Goal: Information Seeking & Learning: Learn about a topic

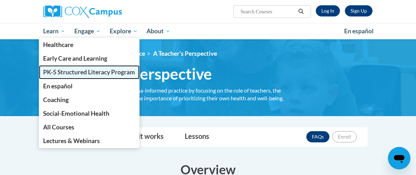
click at [73, 71] on span "PK-5 Structured Literacy Program" at bounding box center [89, 71] width 92 height 7
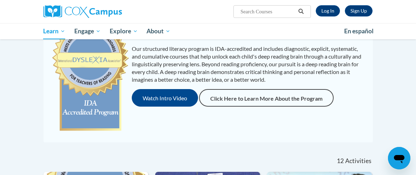
scroll to position [96, 0]
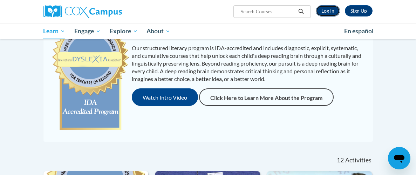
click at [329, 11] on link "Log In" at bounding box center [328, 10] width 24 height 11
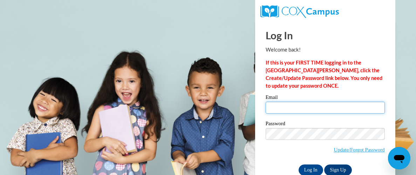
click at [302, 104] on input "Email" at bounding box center [325, 108] width 119 height 12
type input "bmirsada242@gmail.com"
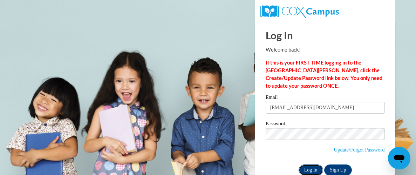
click at [313, 171] on input "Log In" at bounding box center [311, 169] width 25 height 11
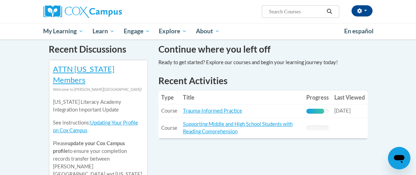
scroll to position [225, 0]
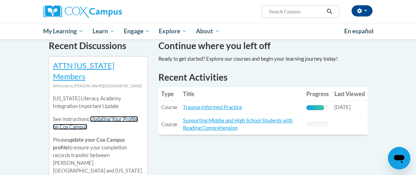
click at [111, 116] on link "Updating Your Profile on Cox Campus" at bounding box center [95, 123] width 85 height 14
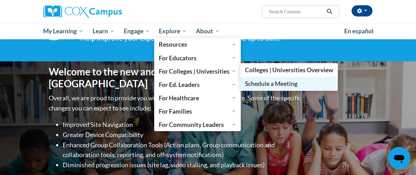
scroll to position [0, 0]
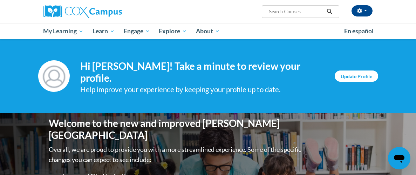
click at [366, 77] on link "Update Profile" at bounding box center [356, 75] width 43 height 11
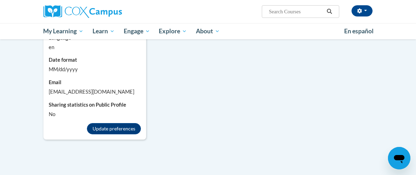
scroll to position [521, 0]
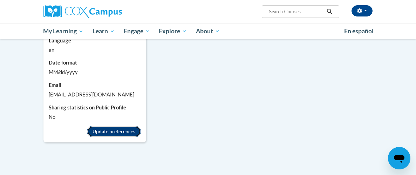
click at [123, 128] on button "Update preferences" at bounding box center [114, 131] width 54 height 11
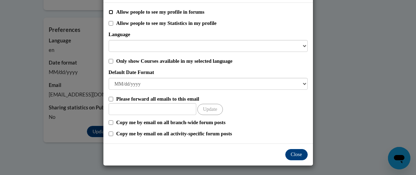
scroll to position [29, 0]
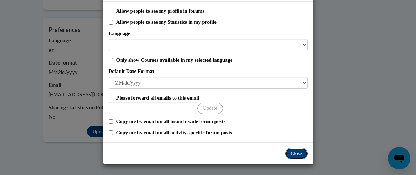
click at [295, 154] on button "Close" at bounding box center [296, 153] width 22 height 11
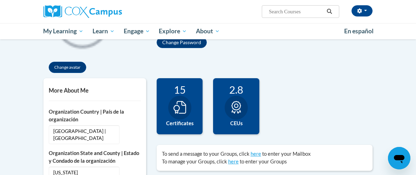
scroll to position [125, 0]
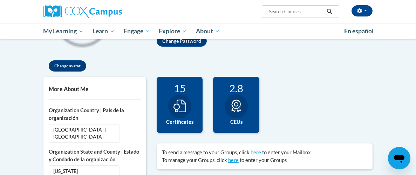
click at [237, 109] on icon at bounding box center [236, 106] width 13 height 13
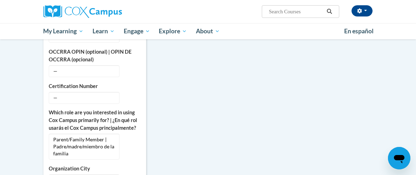
scroll to position [296, 0]
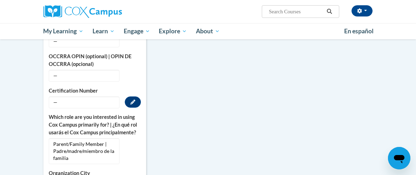
click at [89, 107] on span "—" at bounding box center [84, 102] width 71 height 12
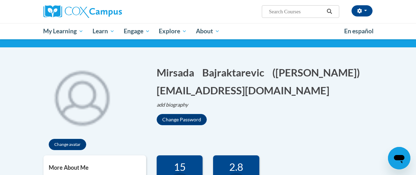
scroll to position [0, 0]
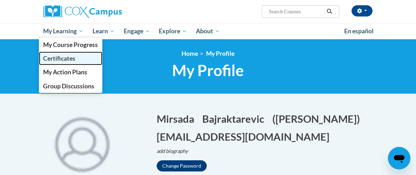
click at [57, 58] on span "Certificates" at bounding box center [59, 58] width 32 height 7
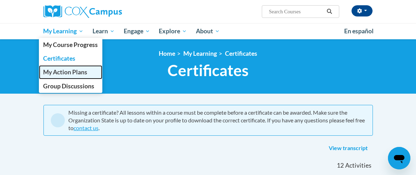
click at [63, 71] on span "My Action Plans" at bounding box center [65, 71] width 44 height 7
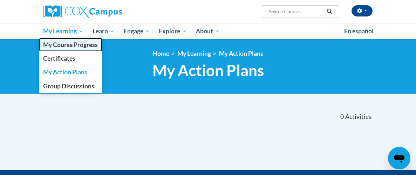
click at [62, 45] on span "My Course Progress" at bounding box center [70, 44] width 55 height 7
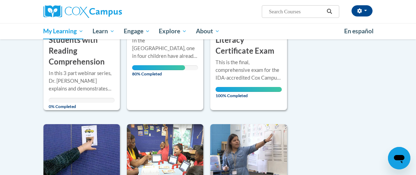
scroll to position [232, 0]
click at [163, 57] on div "In the [GEOGRAPHIC_DATA], one in four children have already experienced a traum…" at bounding box center [165, 47] width 66 height 23
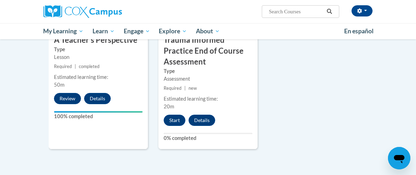
scroll to position [422, 0]
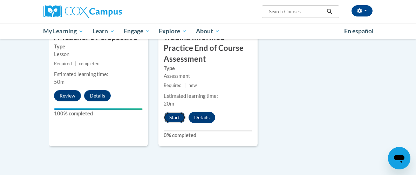
click at [173, 118] on button "Start" at bounding box center [175, 117] width 22 height 11
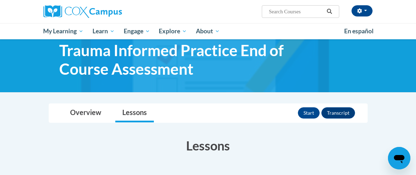
scroll to position [22, 0]
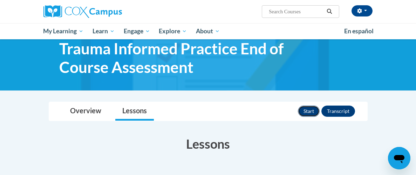
click at [303, 109] on button "Start" at bounding box center [309, 110] width 22 height 11
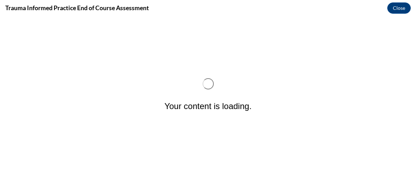
scroll to position [0, 0]
click at [402, 7] on button "Close" at bounding box center [398, 7] width 23 height 11
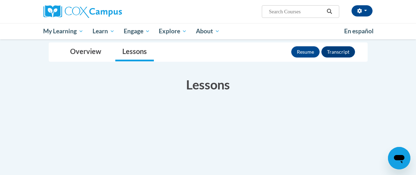
scroll to position [82, 0]
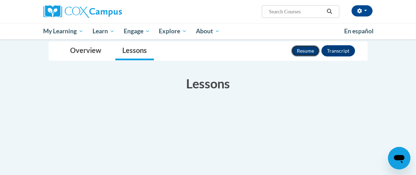
click at [302, 53] on button "Resume" at bounding box center [305, 50] width 28 height 11
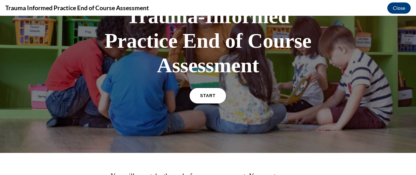
scroll to position [63, 0]
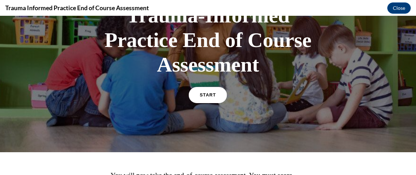
click at [207, 96] on span "START" at bounding box center [208, 94] width 16 height 5
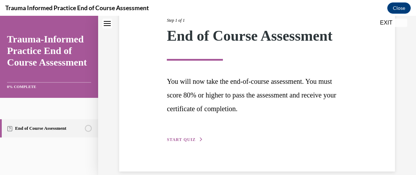
scroll to position [107, 0]
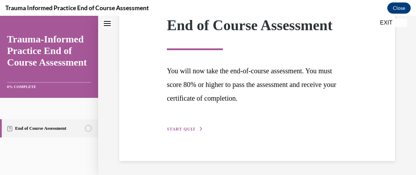
click at [179, 129] on span "START QUIZ" at bounding box center [181, 128] width 29 height 5
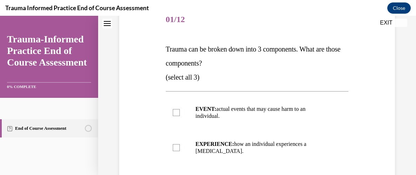
scroll to position [92, 0]
click at [175, 110] on div at bounding box center [176, 112] width 7 height 7
click at [175, 110] on input "EVENT: actual events that may cause harm to an individual." at bounding box center [176, 112] width 7 height 7
checkbox input "true"
click at [176, 144] on div at bounding box center [176, 147] width 7 height 7
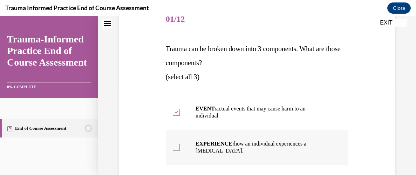
click at [176, 144] on input "EXPERIENCE: how an individual experiences a stressor." at bounding box center [176, 147] width 7 height 7
checkbox input "true"
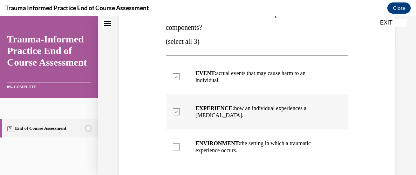
click at [176, 144] on div at bounding box center [176, 146] width 7 height 7
click at [176, 144] on input "ENVIRONMENT: the setting in which a traumatic experience occurs." at bounding box center [176, 146] width 7 height 7
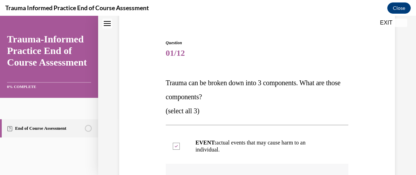
scroll to position [58, 0]
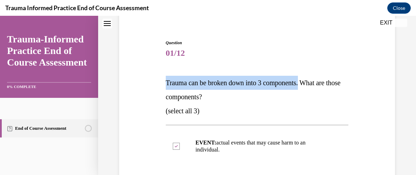
drag, startPoint x: 165, startPoint y: 81, endPoint x: 311, endPoint y: 82, distance: 146.1
copy span "Trauma can be broken down into 3 components."
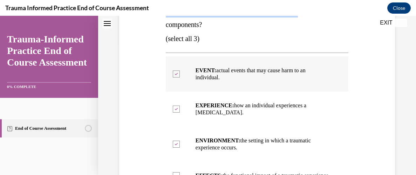
scroll to position [130, 0]
click at [175, 139] on label "ENVIRONMENT: the setting in which a traumatic experience occurs." at bounding box center [257, 143] width 183 height 35
click at [175, 140] on input "ENVIRONMENT: the setting in which a traumatic experience occurs." at bounding box center [176, 143] width 7 height 7
checkbox input "false"
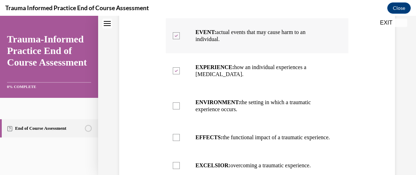
scroll to position [170, 0]
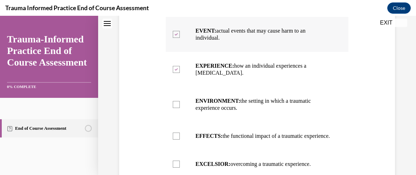
click at [175, 139] on div at bounding box center [176, 135] width 7 height 7
click at [175, 139] on input "EFFECTS: the functional impact of a traumatic experience." at bounding box center [176, 135] width 7 height 7
checkbox input "true"
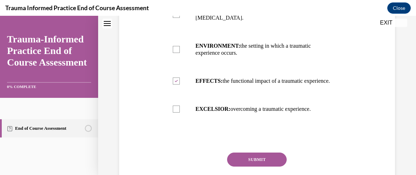
scroll to position [227, 0]
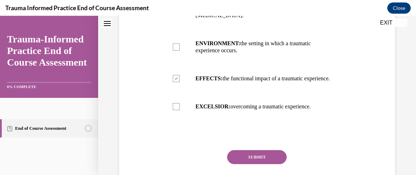
click at [247, 164] on button "SUBMIT" at bounding box center [257, 157] width 60 height 14
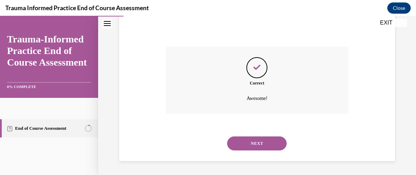
scroll to position [337, 0]
click at [258, 139] on button "NEXT" at bounding box center [257, 143] width 60 height 14
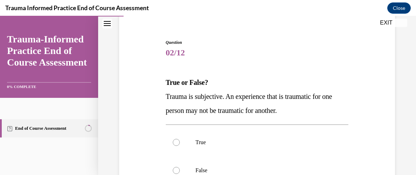
scroll to position [59, 0]
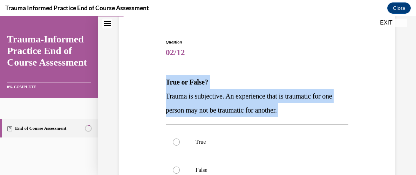
drag, startPoint x: 165, startPoint y: 80, endPoint x: 290, endPoint y: 110, distance: 129.3
click at [290, 110] on div "Question 02/12 True or False? Trauma is subjective. An experience that is traum…" at bounding box center [257, 149] width 186 height 242
copy div "True or False? Trauma is subjective. An experience that is traumatic for one pe…"
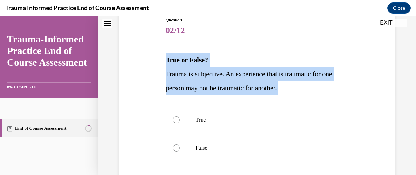
scroll to position [82, 0]
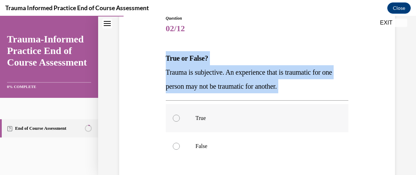
click at [180, 117] on label "True" at bounding box center [257, 118] width 183 height 28
click at [180, 117] on input "True" at bounding box center [176, 118] width 7 height 7
radio input "true"
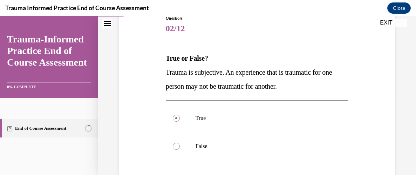
click at [149, 119] on div "Question 02/12 True or False? Trauma is subjective. An experience that is traum…" at bounding box center [256, 120] width 279 height 253
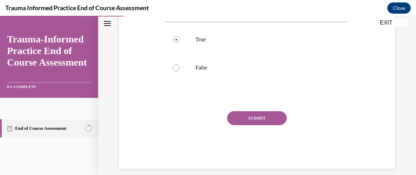
scroll to position [169, 0]
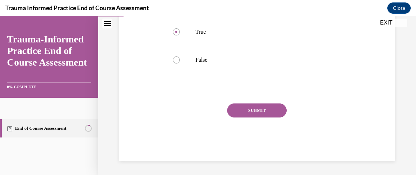
click at [251, 112] on button "SUBMIT" at bounding box center [257, 110] width 60 height 14
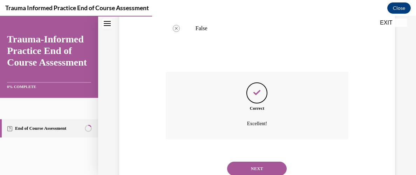
scroll to position [225, 0]
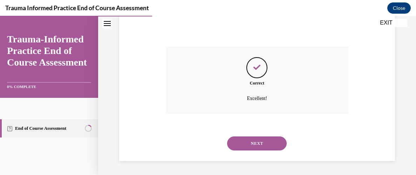
click at [251, 146] on button "NEXT" at bounding box center [257, 143] width 60 height 14
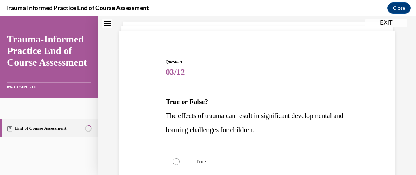
scroll to position [43, 0]
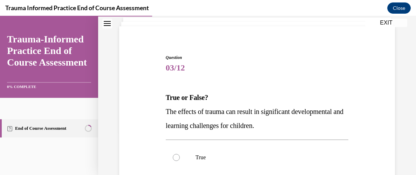
drag, startPoint x: 165, startPoint y: 95, endPoint x: 278, endPoint y: 125, distance: 116.9
click at [278, 125] on div "Question 03/12 True or False? The effects of trauma can result in significant d…" at bounding box center [257, 165] width 186 height 242
copy div "True or False? The effects of trauma can result in significant developmental an…"
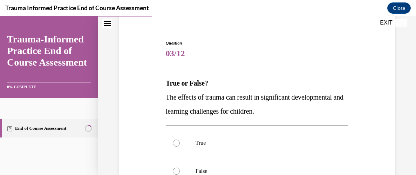
scroll to position [59, 0]
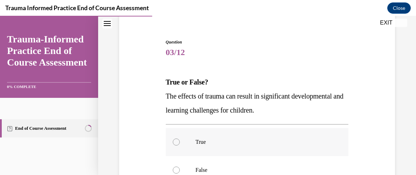
click at [176, 142] on div at bounding box center [176, 141] width 7 height 7
click at [176, 142] on input "True" at bounding box center [176, 141] width 7 height 7
radio input "true"
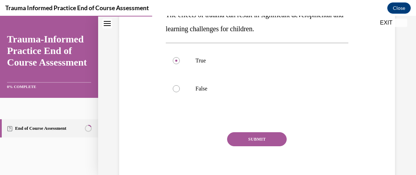
scroll to position [141, 0]
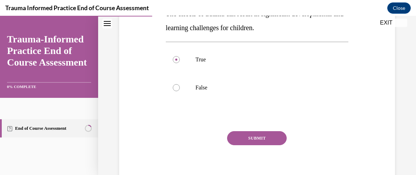
click at [239, 138] on button "SUBMIT" at bounding box center [257, 138] width 60 height 14
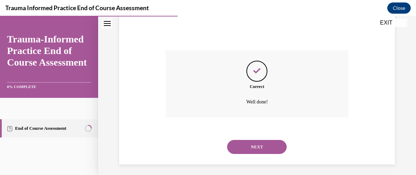
scroll to position [225, 0]
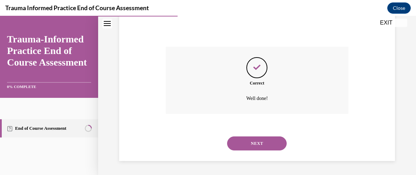
click at [265, 143] on button "NEXT" at bounding box center [257, 143] width 60 height 14
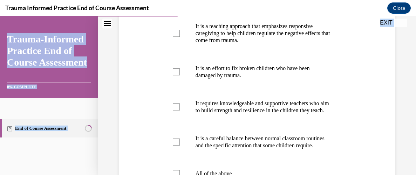
scroll to position [302, 0]
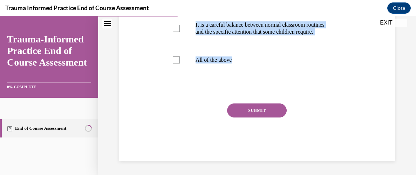
drag, startPoint x: 167, startPoint y: 138, endPoint x: 278, endPoint y: 88, distance: 122.1
copy div "Which of the following statements accurately describe trauma-informed practice?…"
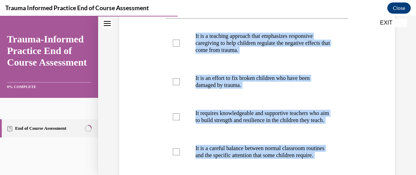
scroll to position [164, 0]
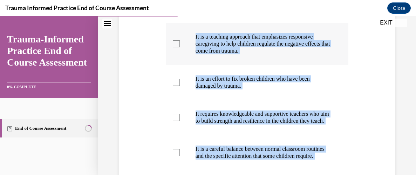
click at [174, 48] on label "It is a teaching approach that emphasizes responsive caregiving to help childre…" at bounding box center [257, 44] width 183 height 42
click at [174, 47] on input "It is a teaching approach that emphasizes responsive caregiving to help childre…" at bounding box center [176, 43] width 7 height 7
checkbox input "true"
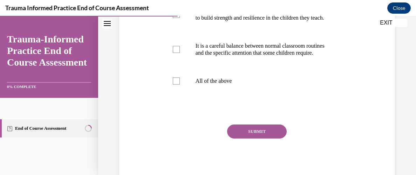
scroll to position [272, 0]
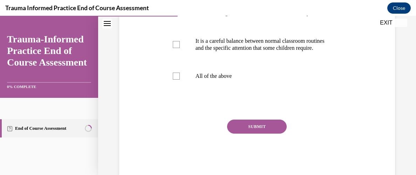
click at [248, 133] on button "SUBMIT" at bounding box center [257, 126] width 60 height 14
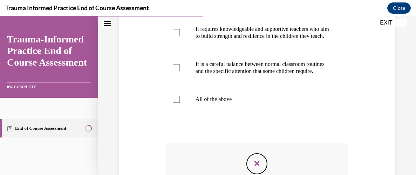
scroll to position [248, 0]
click at [176, 103] on div at bounding box center [176, 99] width 7 height 7
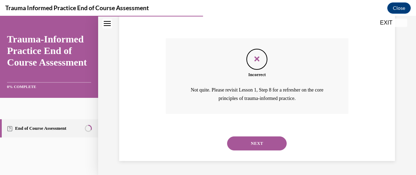
scroll to position [366, 0]
click at [272, 142] on button "NEXT" at bounding box center [257, 143] width 60 height 14
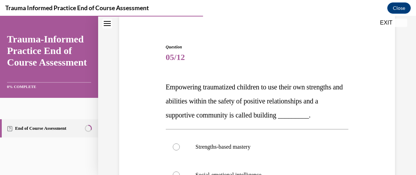
scroll to position [54, 0]
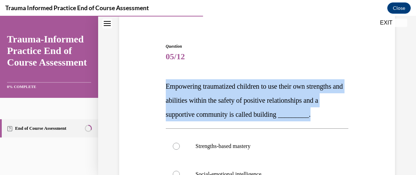
drag, startPoint x: 166, startPoint y: 85, endPoint x: 321, endPoint y: 115, distance: 158.0
click at [321, 115] on p "Empowering traumatized children to use their own strengths and abilities within…" at bounding box center [257, 100] width 183 height 42
copy span "Empowering traumatized children to use their own strengths and abilities within…"
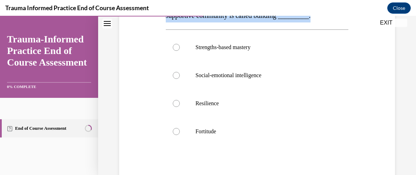
scroll to position [153, 0]
click at [175, 107] on label "Resilience" at bounding box center [257, 103] width 183 height 28
click at [175, 107] on input "Resilience" at bounding box center [176, 103] width 7 height 7
radio input "true"
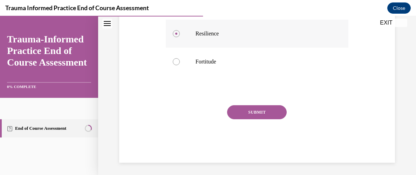
scroll to position [224, 0]
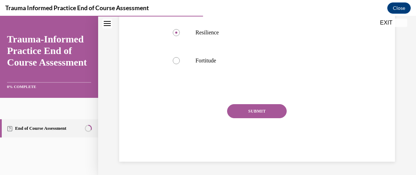
click at [239, 109] on button "SUBMIT" at bounding box center [257, 111] width 60 height 14
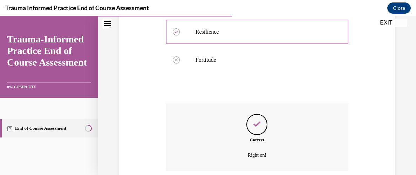
scroll to position [281, 0]
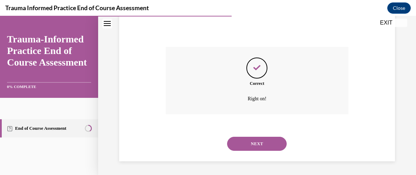
click at [246, 144] on button "NEXT" at bounding box center [257, 144] width 60 height 14
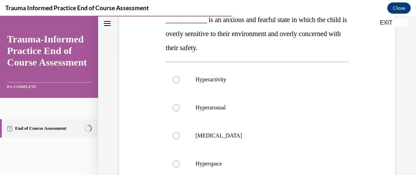
scroll to position [123, 0]
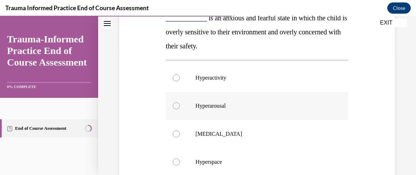
click at [180, 104] on label "Hyperarousal" at bounding box center [257, 106] width 183 height 28
click at [180, 104] on input "Hyperarousal" at bounding box center [176, 105] width 7 height 7
radio input "true"
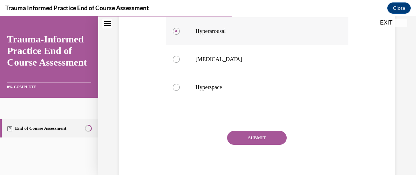
scroll to position [202, 0]
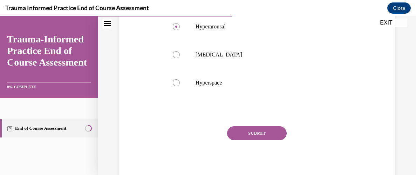
click at [245, 137] on button "SUBMIT" at bounding box center [257, 133] width 60 height 14
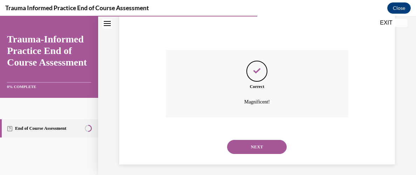
scroll to position [281, 0]
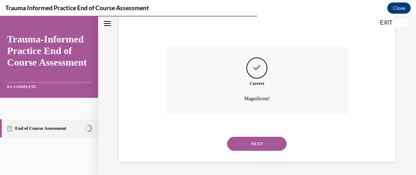
click at [245, 137] on button "NEXT" at bounding box center [257, 144] width 60 height 14
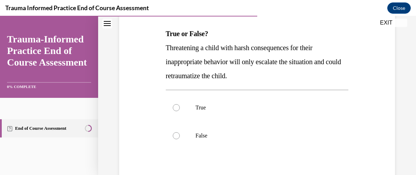
scroll to position [108, 0]
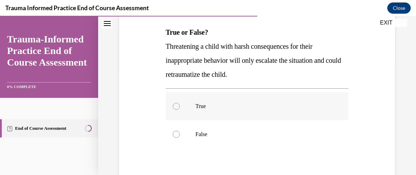
click at [173, 107] on div at bounding box center [176, 106] width 7 height 7
click at [173, 107] on input "True" at bounding box center [176, 106] width 7 height 7
radio input "true"
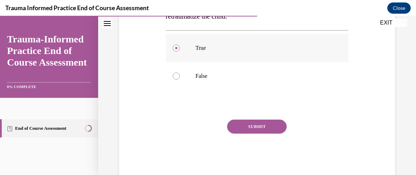
scroll to position [168, 0]
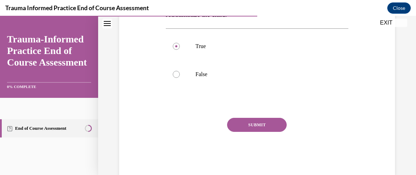
click at [253, 123] on button "SUBMIT" at bounding box center [257, 125] width 60 height 14
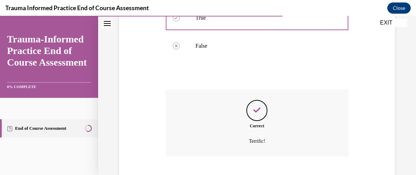
scroll to position [239, 0]
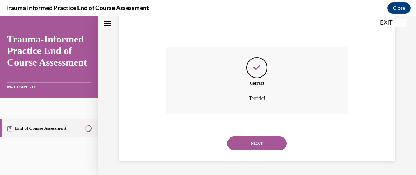
click at [255, 146] on button "NEXT" at bounding box center [257, 143] width 60 height 14
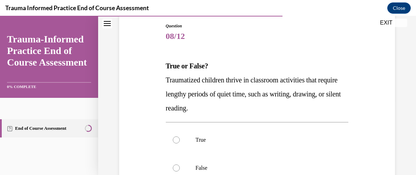
scroll to position [80, 0]
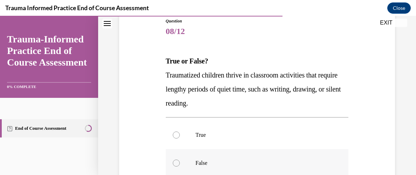
click at [177, 165] on div at bounding box center [176, 162] width 7 height 7
click at [177, 165] on input "False" at bounding box center [176, 162] width 7 height 7
radio input "true"
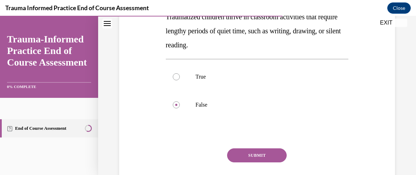
click at [242, 156] on button "SUBMIT" at bounding box center [257, 155] width 60 height 14
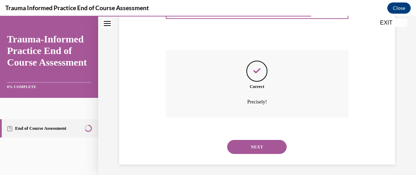
scroll to position [239, 0]
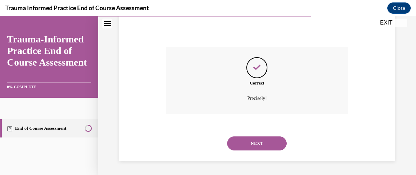
click at [247, 139] on button "NEXT" at bounding box center [257, 143] width 60 height 14
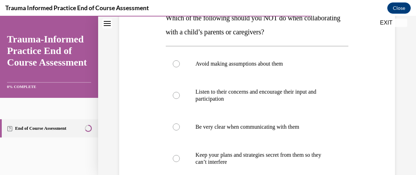
scroll to position [124, 0]
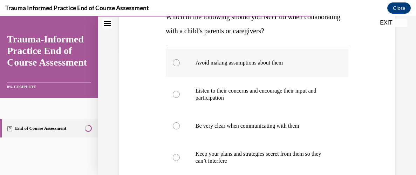
click at [175, 66] on label "Avoid making assumptions about them" at bounding box center [257, 63] width 183 height 28
click at [175, 66] on input "Avoid making assumptions about them" at bounding box center [176, 62] width 7 height 7
radio input "true"
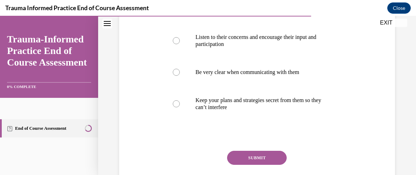
scroll to position [176, 0]
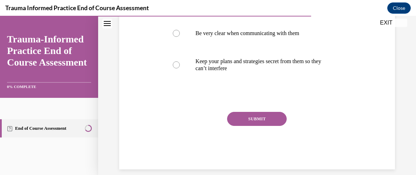
click at [235, 116] on button "SUBMIT" at bounding box center [257, 119] width 60 height 14
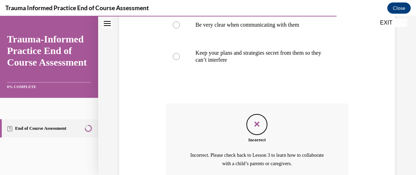
scroll to position [289, 0]
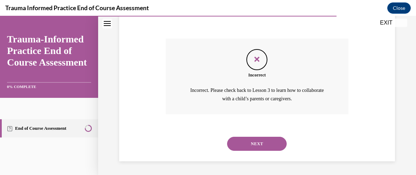
click at [238, 142] on button "NEXT" at bounding box center [257, 144] width 60 height 14
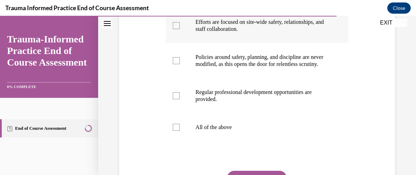
scroll to position [214, 0]
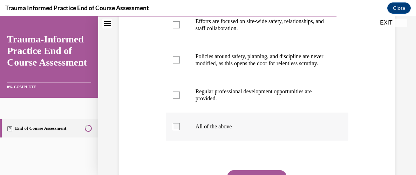
click at [177, 130] on div at bounding box center [176, 126] width 7 height 7
click at [177, 130] on input "All of the above" at bounding box center [176, 126] width 7 height 7
checkbox input "true"
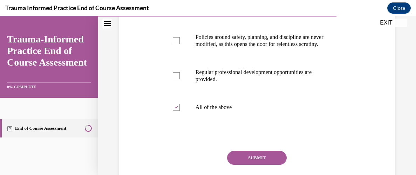
scroll to position [234, 0]
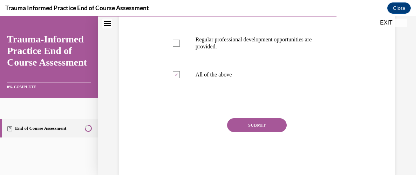
click at [260, 132] on button "SUBMIT" at bounding box center [257, 125] width 60 height 14
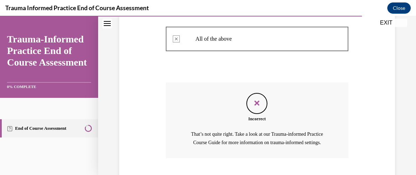
scroll to position [352, 0]
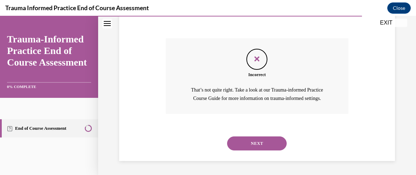
click at [255, 140] on button "NEXT" at bounding box center [257, 143] width 60 height 14
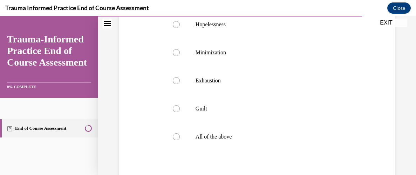
scroll to position [163, 0]
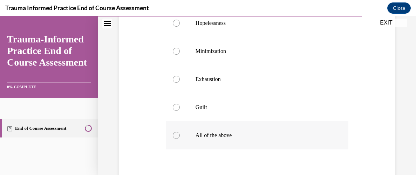
click at [177, 132] on div at bounding box center [176, 135] width 7 height 7
click at [177, 132] on input "All of the above" at bounding box center [176, 135] width 7 height 7
radio input "true"
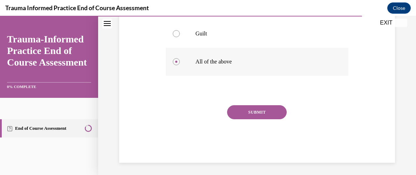
scroll to position [239, 0]
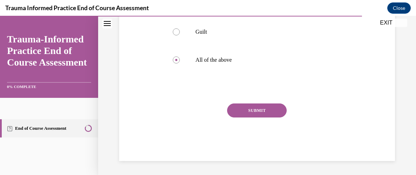
click at [259, 113] on button "SUBMIT" at bounding box center [257, 110] width 60 height 14
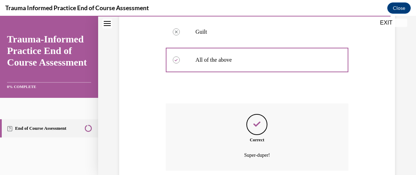
scroll to position [295, 0]
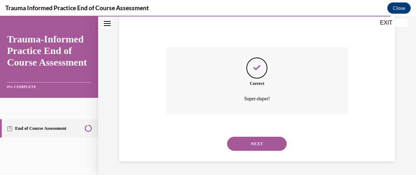
click at [256, 138] on button "NEXT" at bounding box center [257, 144] width 60 height 14
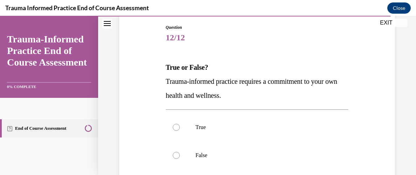
scroll to position [74, 0]
click at [176, 122] on label "True" at bounding box center [257, 126] width 183 height 28
click at [176, 123] on input "True" at bounding box center [176, 126] width 7 height 7
radio input "true"
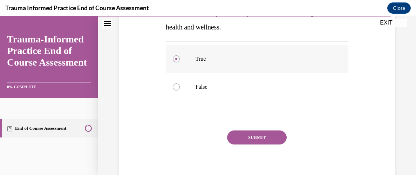
scroll to position [142, 0]
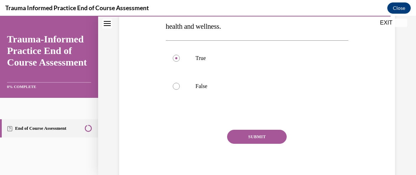
click at [253, 138] on button "SUBMIT" at bounding box center [257, 137] width 60 height 14
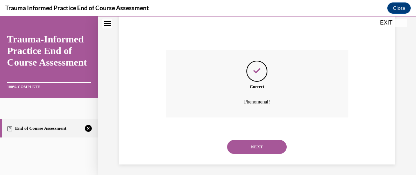
scroll to position [225, 0]
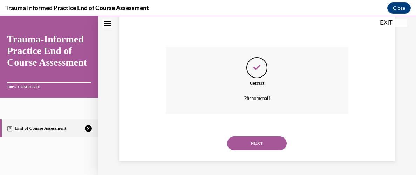
click at [244, 140] on button "NEXT" at bounding box center [257, 143] width 60 height 14
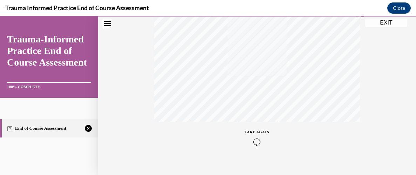
scroll to position [200, 0]
click at [259, 132] on icon "button" at bounding box center [257, 133] width 25 height 8
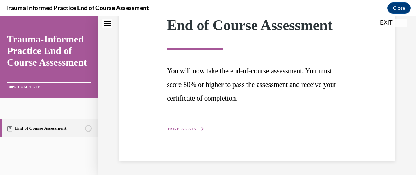
scroll to position [107, 0]
click at [184, 131] on span "TAKE AGAIN" at bounding box center [182, 128] width 30 height 5
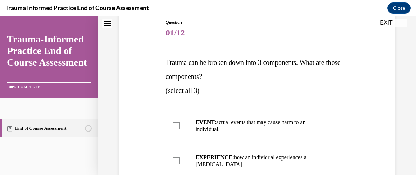
scroll to position [79, 0]
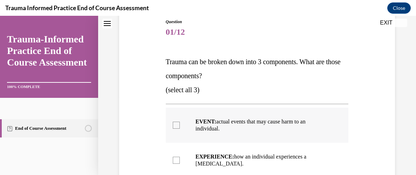
click at [172, 126] on label "EVENT: actual events that may cause harm to an individual." at bounding box center [257, 125] width 183 height 35
click at [173, 126] on input "EVENT: actual events that may cause harm to an individual." at bounding box center [176, 125] width 7 height 7
checkbox input "true"
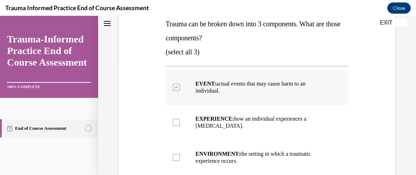
scroll to position [118, 0]
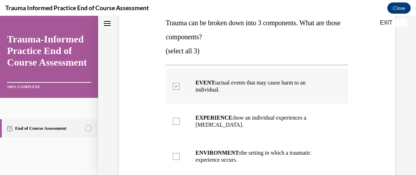
click at [172, 126] on label "EXPERIENCE: how an individual experiences a stressor." at bounding box center [257, 121] width 183 height 35
click at [173, 125] on input "EXPERIENCE: how an individual experiences a stressor." at bounding box center [176, 121] width 7 height 7
checkbox input "true"
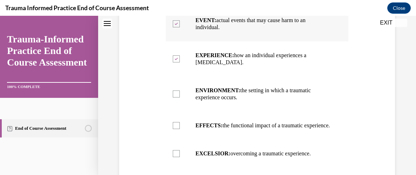
scroll to position [182, 0]
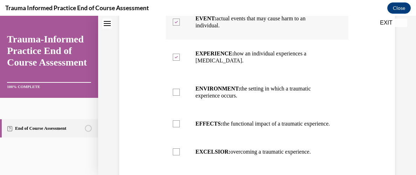
click at [172, 126] on label "EFFECTS: the functional impact of a traumatic experience." at bounding box center [257, 124] width 183 height 28
click at [173, 126] on input "EFFECTS: the functional impact of a traumatic experience." at bounding box center [176, 123] width 7 height 7
checkbox input "true"
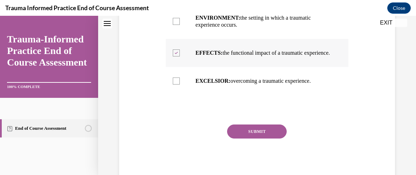
scroll to position [253, 0]
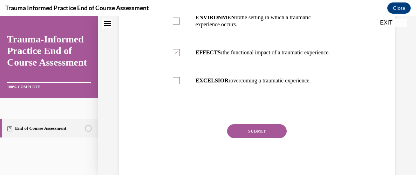
click at [256, 137] on button "SUBMIT" at bounding box center [257, 131] width 60 height 14
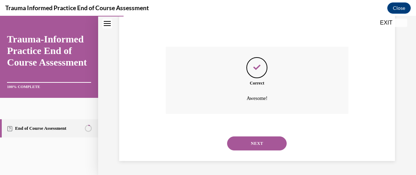
scroll to position [337, 0]
click at [254, 145] on button "NEXT" at bounding box center [257, 143] width 60 height 14
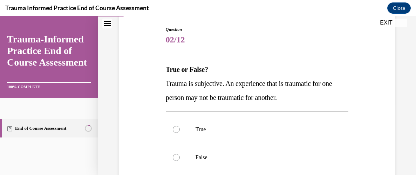
scroll to position [72, 0]
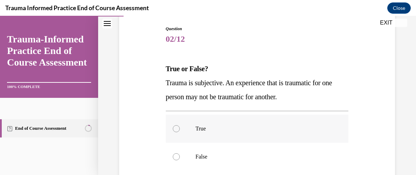
click at [179, 127] on label "True" at bounding box center [257, 129] width 183 height 28
click at [179, 127] on input "True" at bounding box center [176, 128] width 7 height 7
radio input "true"
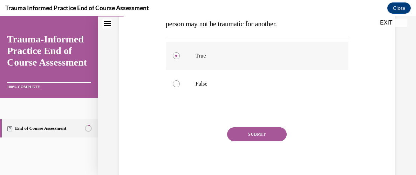
click at [258, 130] on button "SUBMIT" at bounding box center [257, 134] width 60 height 14
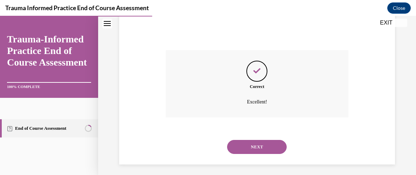
scroll to position [225, 0]
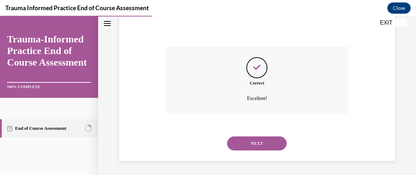
click at [254, 142] on button "NEXT" at bounding box center [257, 143] width 60 height 14
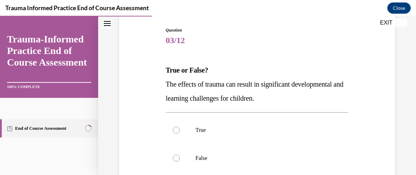
scroll to position [73, 0]
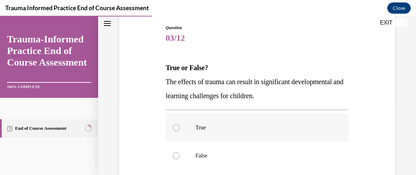
click at [174, 121] on label "True" at bounding box center [257, 128] width 183 height 28
click at [174, 124] on input "True" at bounding box center [176, 127] width 7 height 7
radio input "true"
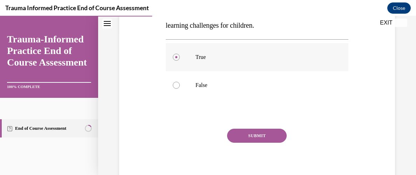
scroll to position [144, 0]
click at [276, 135] on button "SUBMIT" at bounding box center [257, 135] width 60 height 14
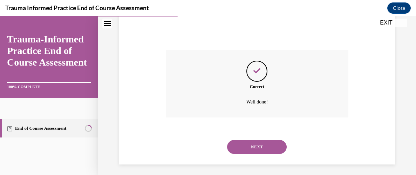
scroll to position [225, 0]
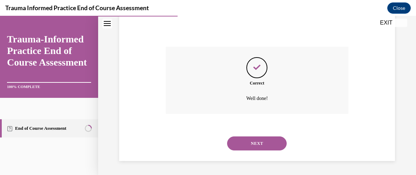
click at [249, 141] on button "NEXT" at bounding box center [257, 143] width 60 height 14
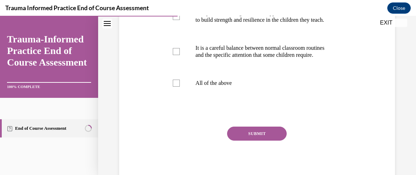
scroll to position [272, 0]
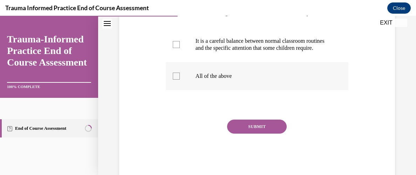
click at [171, 90] on label "All of the above" at bounding box center [257, 76] width 183 height 28
click at [173, 80] on input "All of the above" at bounding box center [176, 76] width 7 height 7
checkbox input "true"
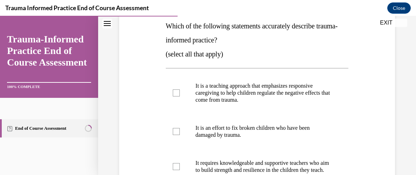
scroll to position [113, 0]
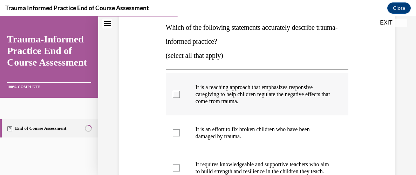
click at [180, 96] on label "It is a teaching approach that emphasizes responsive caregiving to help childre…" at bounding box center [257, 94] width 183 height 42
click at [180, 96] on input "It is a teaching approach that emphasizes responsive caregiving to help childre…" at bounding box center [176, 94] width 7 height 7
checkbox input "true"
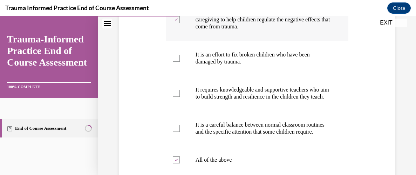
scroll to position [188, 0]
click at [180, 96] on label "It requires knowledgeable and supportive teachers who aim to build strength and…" at bounding box center [257, 92] width 183 height 35
click at [180, 96] on input "It requires knowledgeable and supportive teachers who aim to build strength and…" at bounding box center [176, 92] width 7 height 7
checkbox input "true"
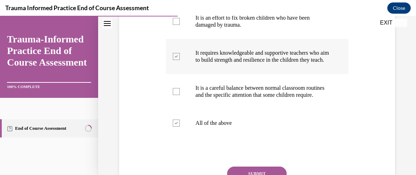
scroll to position [223, 0]
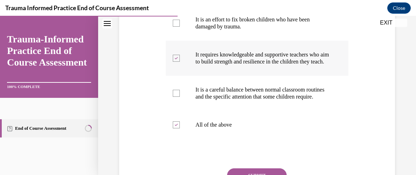
click at [180, 107] on label "It is a careful balance between normal classroom routines and the specific atte…" at bounding box center [257, 93] width 183 height 35
click at [180, 97] on input "It is a careful balance between normal classroom routines and the specific atte…" at bounding box center [176, 93] width 7 height 7
checkbox input "true"
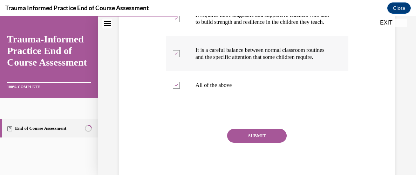
scroll to position [264, 0]
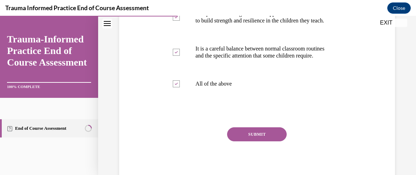
click at [256, 141] on button "SUBMIT" at bounding box center [257, 134] width 60 height 14
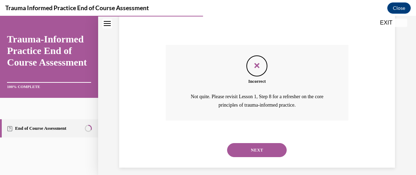
scroll to position [366, 0]
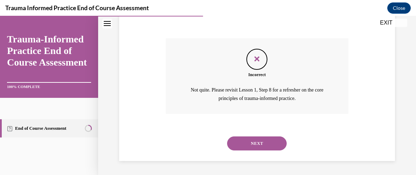
click at [248, 141] on button "NEXT" at bounding box center [257, 143] width 60 height 14
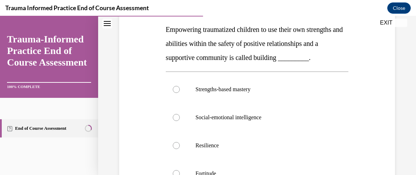
scroll to position [112, 0]
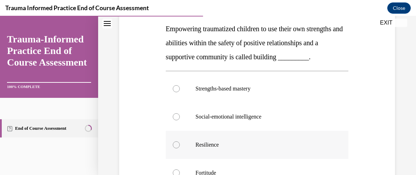
click at [177, 142] on div at bounding box center [176, 144] width 7 height 7
click at [177, 142] on input "Resilience" at bounding box center [176, 144] width 7 height 7
radio input "true"
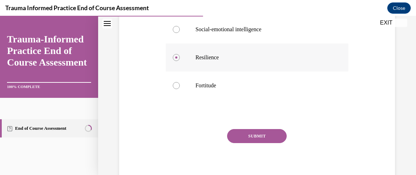
click at [263, 142] on button "SUBMIT" at bounding box center [257, 136] width 60 height 14
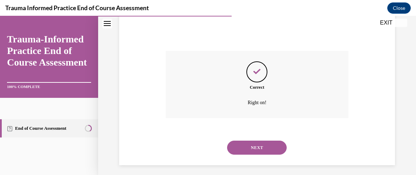
scroll to position [281, 0]
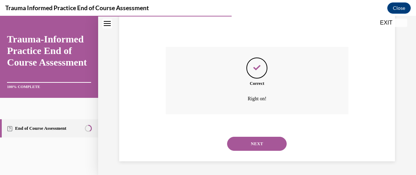
click at [263, 142] on button "NEXT" at bounding box center [257, 144] width 60 height 14
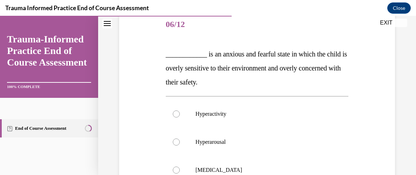
scroll to position [88, 0]
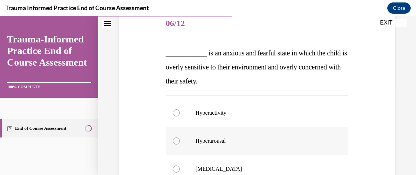
click at [205, 138] on p "Hyperarousal" at bounding box center [262, 140] width 135 height 7
click at [180, 138] on input "Hyperarousal" at bounding box center [176, 140] width 7 height 7
radio input "true"
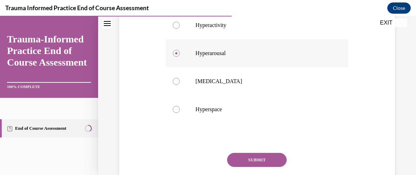
scroll to position [177, 0]
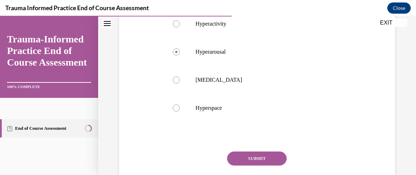
click at [259, 159] on button "SUBMIT" at bounding box center [257, 158] width 60 height 14
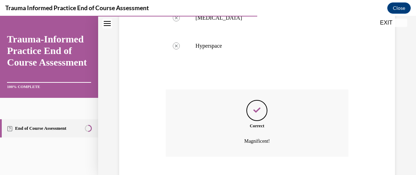
scroll to position [281, 0]
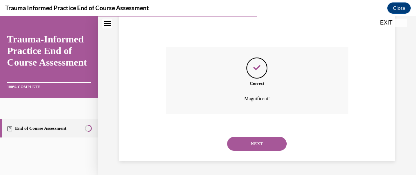
click at [253, 139] on button "NEXT" at bounding box center [257, 144] width 60 height 14
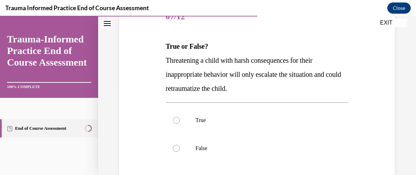
scroll to position [98, 0]
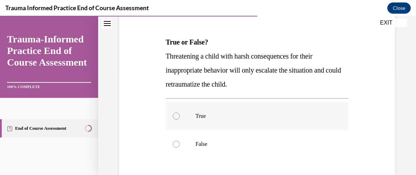
click at [201, 118] on p "True" at bounding box center [262, 115] width 135 height 7
click at [180, 118] on input "True" at bounding box center [176, 115] width 7 height 7
radio input "true"
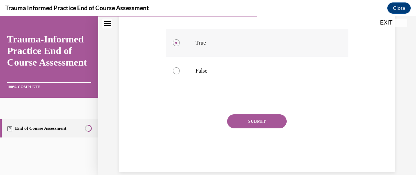
scroll to position [179, 0]
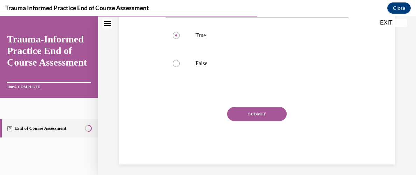
click at [278, 121] on div "SUBMIT" at bounding box center [257, 124] width 183 height 35
click at [273, 116] on button "SUBMIT" at bounding box center [257, 114] width 60 height 14
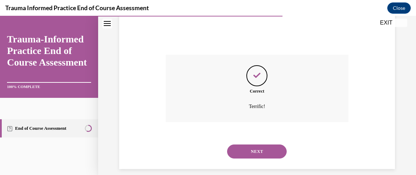
scroll to position [239, 0]
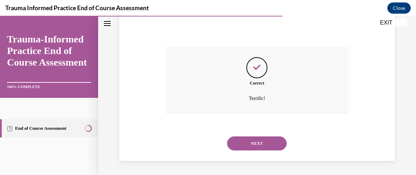
click at [266, 142] on button "NEXT" at bounding box center [257, 143] width 60 height 14
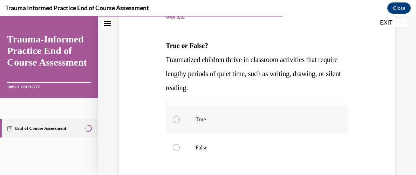
scroll to position [96, 0]
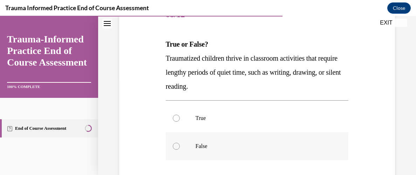
click at [177, 150] on label "False" at bounding box center [257, 146] width 183 height 28
click at [177, 150] on input "False" at bounding box center [176, 146] width 7 height 7
radio input "true"
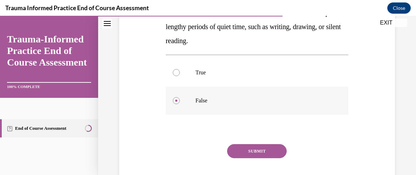
scroll to position [143, 0]
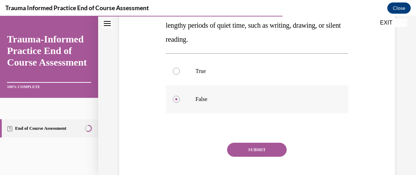
click at [274, 140] on div "Question 08/12 True or False? Traumatized children thrive in classroom activiti…" at bounding box center [257, 77] width 183 height 246
click at [273, 145] on button "SUBMIT" at bounding box center [257, 150] width 60 height 14
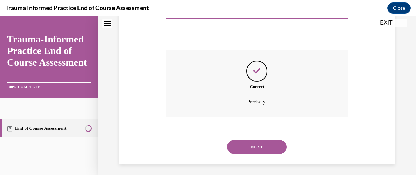
scroll to position [239, 0]
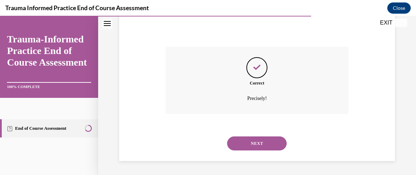
click at [264, 140] on button "NEXT" at bounding box center [257, 143] width 60 height 14
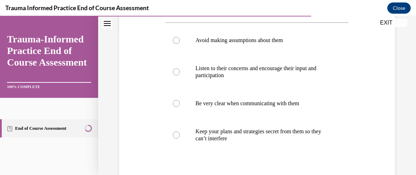
scroll to position [148, 0]
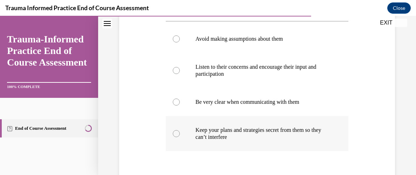
click at [178, 133] on div at bounding box center [176, 133] width 7 height 7
click at [178, 133] on input "Keep your plans and strategies secret from them so they can’t interfere" at bounding box center [176, 133] width 7 height 7
radio input "true"
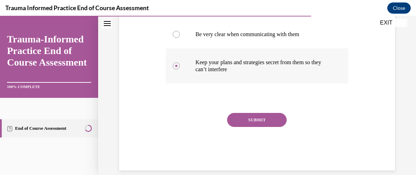
scroll to position [216, 0]
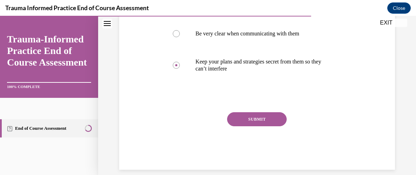
click at [250, 123] on button "SUBMIT" at bounding box center [257, 119] width 60 height 14
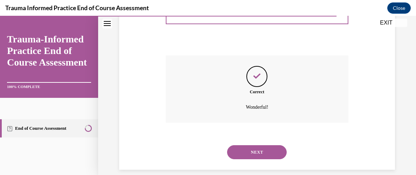
scroll to position [281, 0]
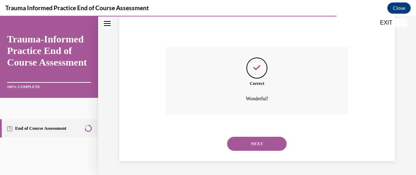
click at [250, 145] on button "NEXT" at bounding box center [257, 144] width 60 height 14
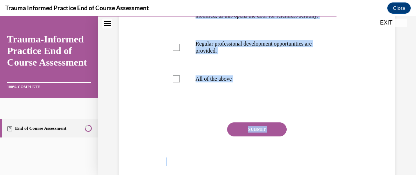
scroll to position [288, 0]
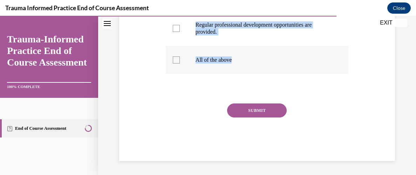
drag, startPoint x: 163, startPoint y: 57, endPoint x: 278, endPoint y: 73, distance: 116.0
copy div "Which of the following accurately describe trauma-informed settings? (select al…"
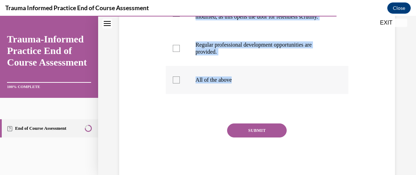
scroll to position [260, 0]
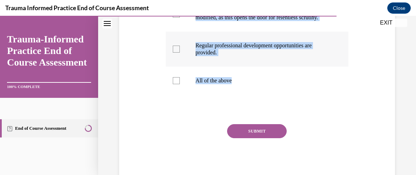
click at [177, 53] on div at bounding box center [176, 49] width 7 height 7
click at [177, 53] on input "Regular professional development opportunities are provided." at bounding box center [176, 49] width 7 height 7
checkbox input "true"
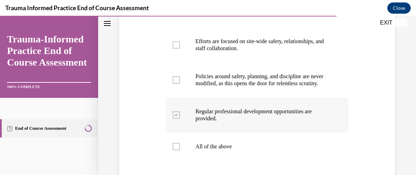
scroll to position [193, 0]
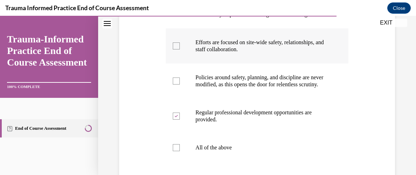
click at [172, 48] on label "Efforts are focused on site-wide safety, relationships, and staff collaboration." at bounding box center [257, 45] width 183 height 35
click at [173, 48] on input "Efforts are focused on site-wide safety, relationships, and staff collaboration." at bounding box center [176, 45] width 7 height 7
checkbox input "true"
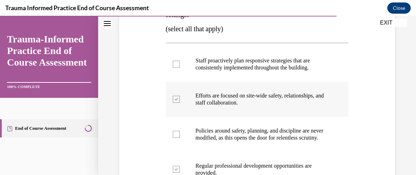
scroll to position [139, 0]
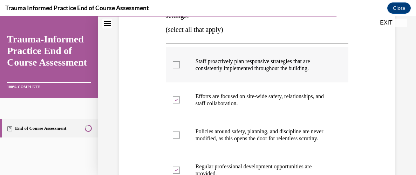
click at [178, 68] on label "Staff proactively plan responsive strategies that are consistently implemented …" at bounding box center [257, 64] width 183 height 35
click at [178, 68] on input "Staff proactively plan responsive strategies that are consistently implemented …" at bounding box center [176, 64] width 7 height 7
checkbox input "true"
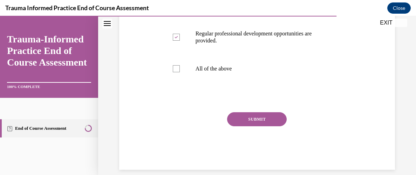
scroll to position [288, 0]
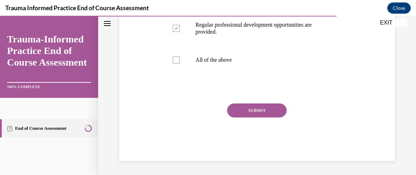
click at [237, 110] on button "SUBMIT" at bounding box center [257, 110] width 60 height 14
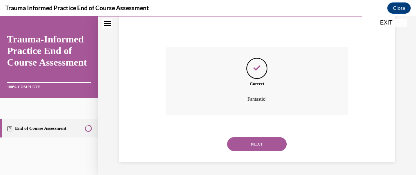
scroll to position [344, 0]
click at [251, 142] on button "NEXT" at bounding box center [257, 143] width 60 height 14
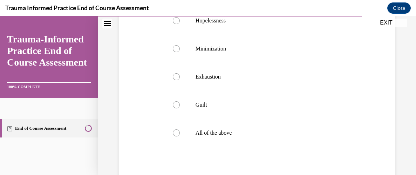
scroll to position [167, 0]
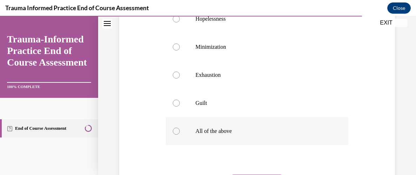
click at [173, 130] on div at bounding box center [176, 131] width 7 height 7
click at [173, 130] on input "All of the above" at bounding box center [176, 131] width 7 height 7
radio input "true"
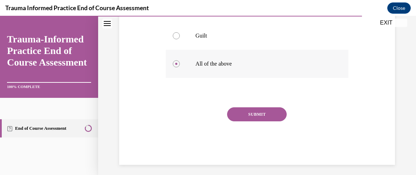
scroll to position [236, 0]
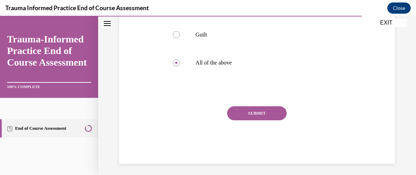
click at [243, 114] on button "SUBMIT" at bounding box center [257, 113] width 60 height 14
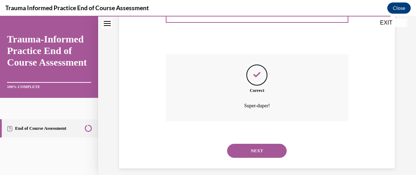
scroll to position [295, 0]
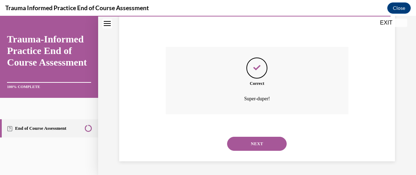
click at [241, 142] on button "NEXT" at bounding box center [257, 144] width 60 height 14
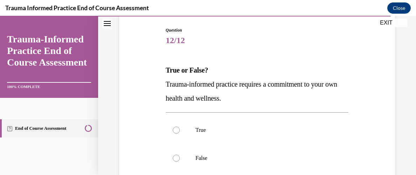
scroll to position [71, 0]
click at [181, 130] on label "True" at bounding box center [257, 129] width 183 height 28
click at [180, 130] on input "True" at bounding box center [176, 129] width 7 height 7
radio input "true"
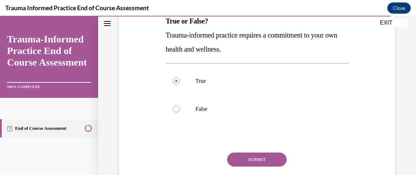
scroll to position [120, 0]
click at [258, 156] on button "SUBMIT" at bounding box center [257, 159] width 60 height 14
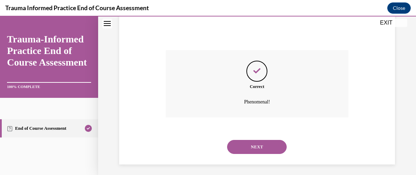
scroll to position [225, 0]
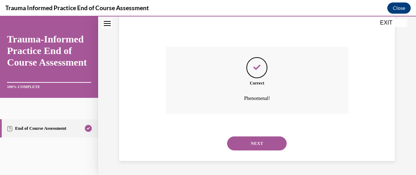
click at [256, 144] on button "NEXT" at bounding box center [257, 143] width 60 height 14
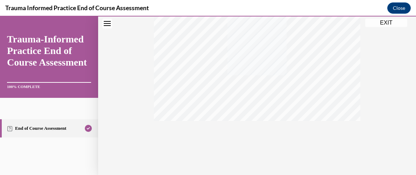
scroll to position [200, 0]
click at [389, 22] on button "EXIT" at bounding box center [386, 23] width 42 height 8
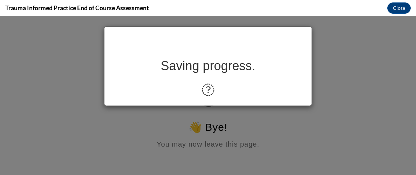
scroll to position [0, 0]
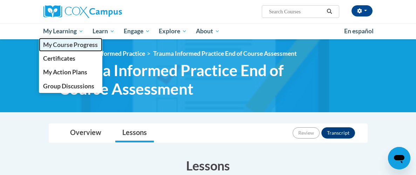
click at [53, 48] on link "My Course Progress" at bounding box center [71, 45] width 64 height 14
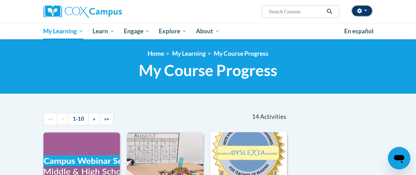
click at [359, 12] on icon "button" at bounding box center [359, 10] width 5 height 5
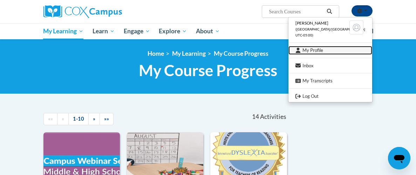
click at [324, 50] on link "My Profile" at bounding box center [330, 50] width 84 height 9
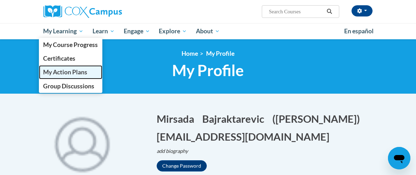
click at [56, 74] on span "My Action Plans" at bounding box center [65, 71] width 44 height 7
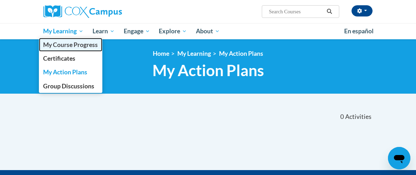
click at [50, 41] on span "My Course Progress" at bounding box center [70, 44] width 55 height 7
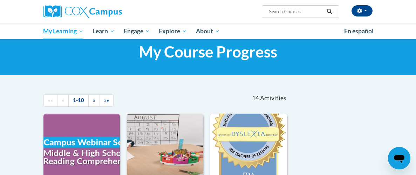
scroll to position [19, 0]
click at [79, 149] on img at bounding box center [81, 149] width 76 height 71
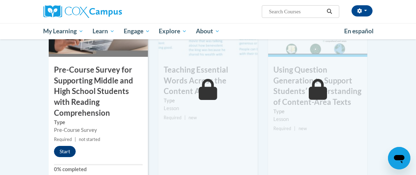
scroll to position [232, 0]
click at [63, 146] on button "Start" at bounding box center [65, 150] width 22 height 11
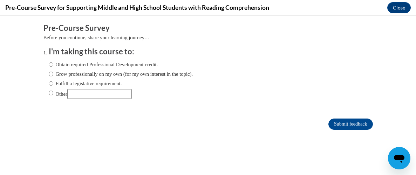
scroll to position [0, 0]
click at [50, 74] on input "Grow professionally on my own (for my own interest in the topic)." at bounding box center [51, 74] width 5 height 8
radio input "true"
click at [355, 123] on input "Submit feedback" at bounding box center [350, 123] width 44 height 11
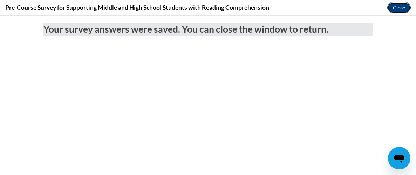
click at [397, 9] on button "Close" at bounding box center [398, 7] width 23 height 11
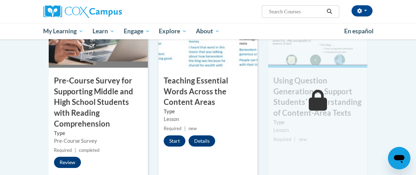
scroll to position [225, 0]
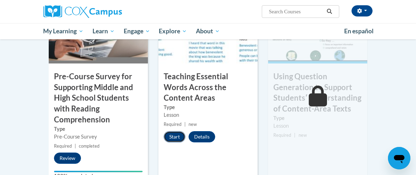
click at [177, 131] on button "Start" at bounding box center [175, 136] width 22 height 11
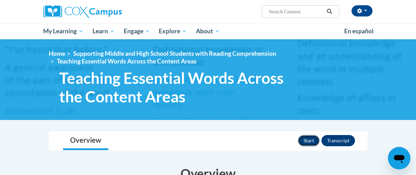
click at [310, 139] on button "Start" at bounding box center [309, 140] width 22 height 11
